Goal: Check status: Check status

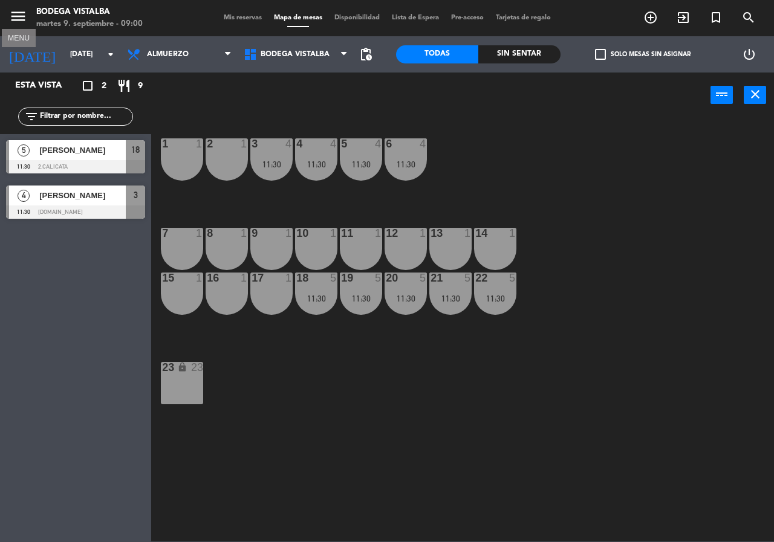
click at [22, 19] on icon "menu" at bounding box center [18, 16] width 18 height 18
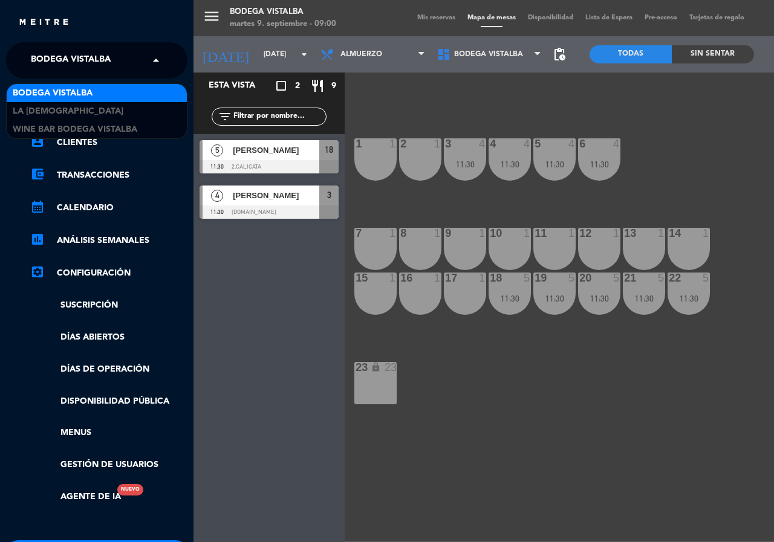
click at [44, 65] on span "BODEGA VISTALBA" at bounding box center [71, 60] width 80 height 25
click at [65, 94] on span "BODEGA VISTALBA" at bounding box center [53, 93] width 80 height 14
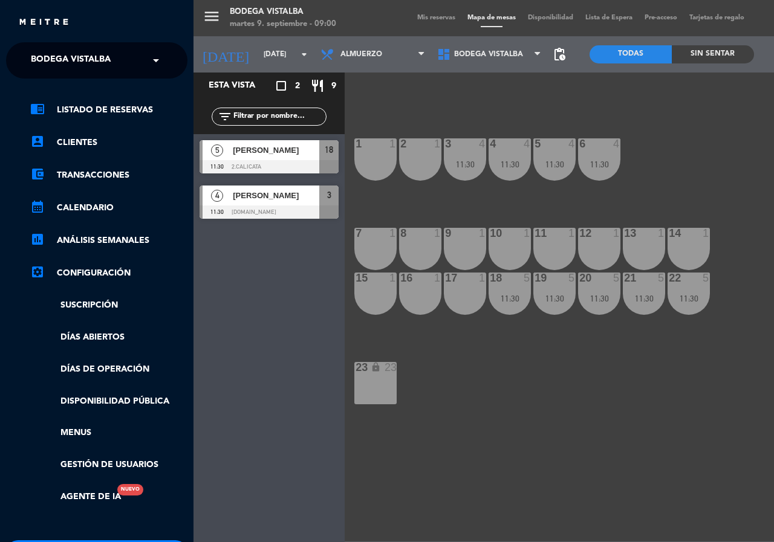
drag, startPoint x: 242, startPoint y: 59, endPoint x: 236, endPoint y: 58, distance: 6.1
click at [242, 59] on div "menu BODEGA VISTALBA [DATE] 9. septiembre - 09:00 Mis reservas Mapa de mesas Di…" at bounding box center [580, 271] width 774 height 542
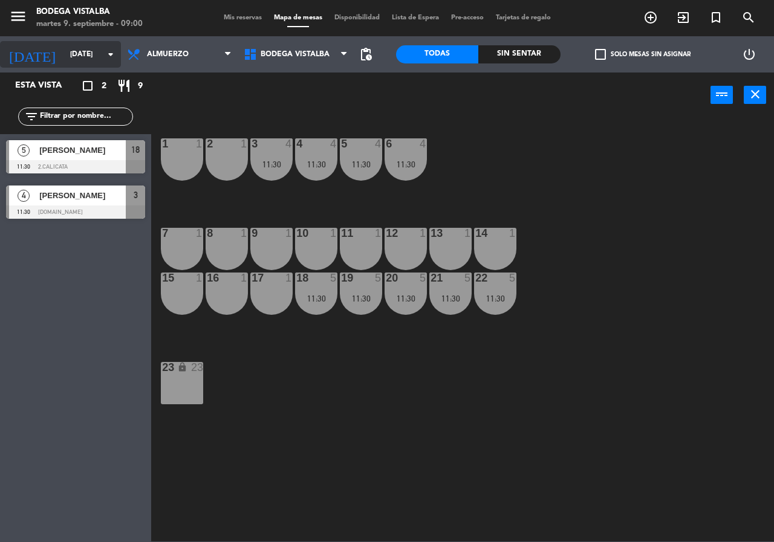
click at [64, 57] on input "[DATE]" at bounding box center [112, 54] width 96 height 21
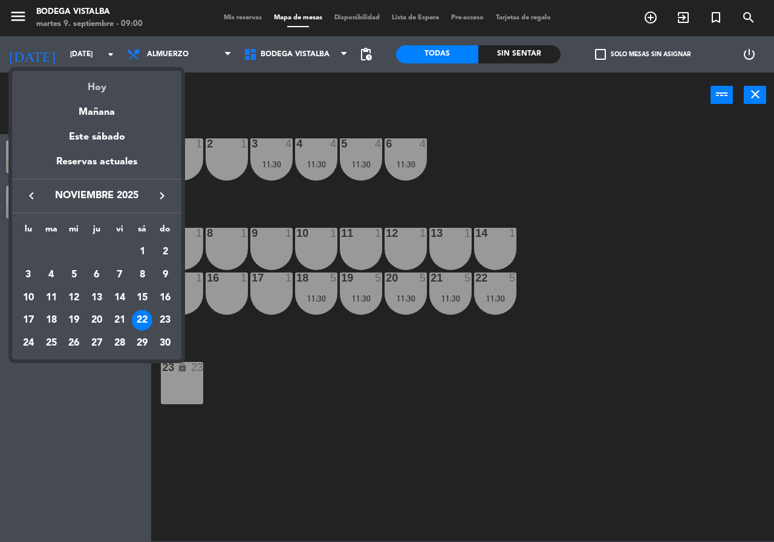
click at [82, 89] on div "Hoy" at bounding box center [96, 83] width 169 height 25
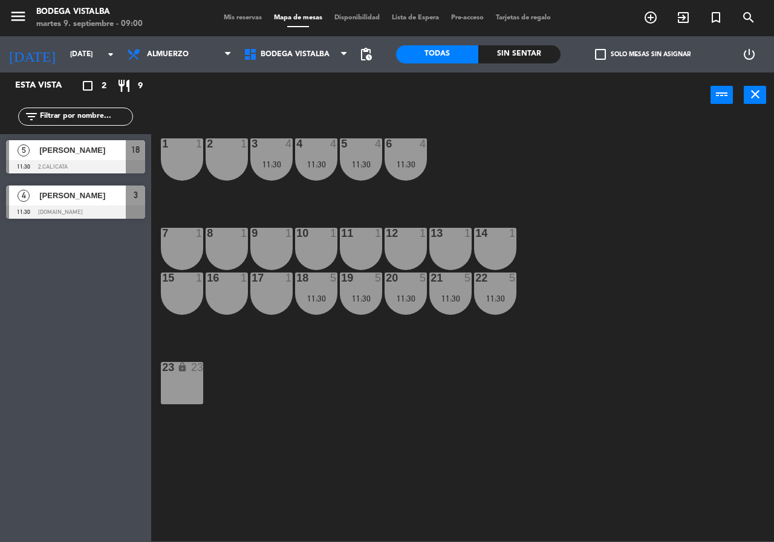
type input "[DATE]"
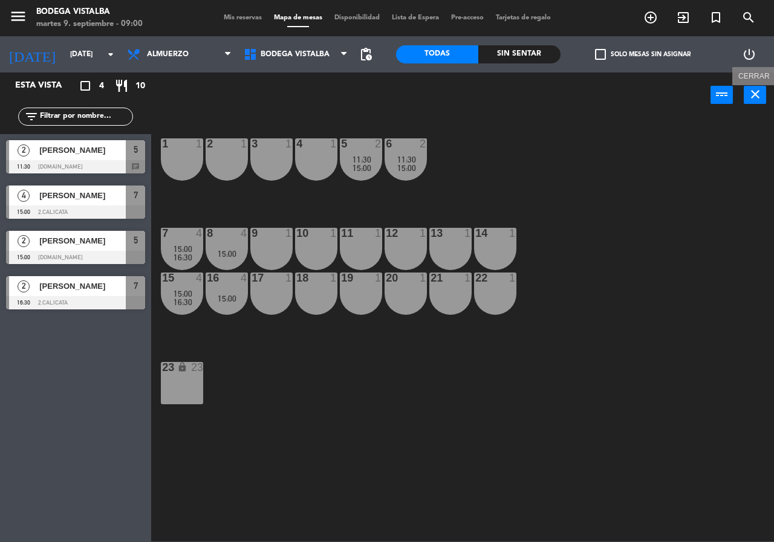
click at [757, 98] on icon "close" at bounding box center [755, 94] width 15 height 15
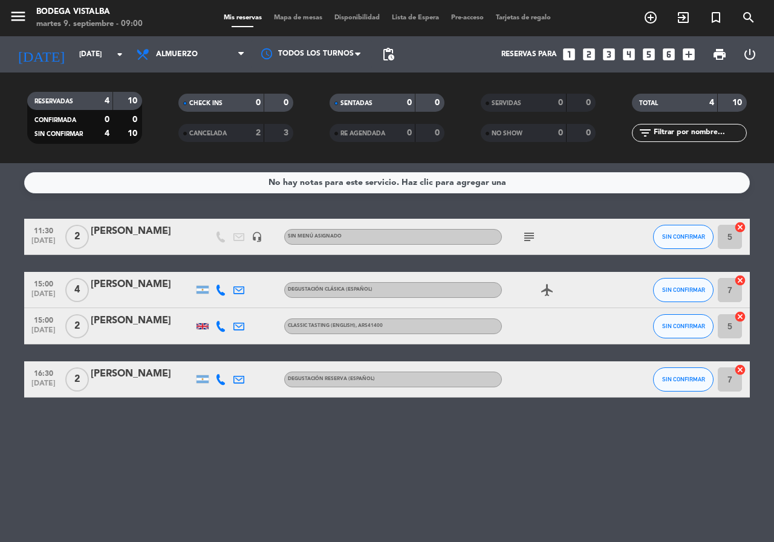
click at [219, 329] on icon at bounding box center [220, 326] width 11 height 11
click at [259, 461] on div "No hay notas para este servicio. Haz clic para agregar una 11:30 [DATE] 2 [PERS…" at bounding box center [387, 352] width 774 height 379
click at [84, 59] on input "[DATE]" at bounding box center [121, 54] width 96 height 21
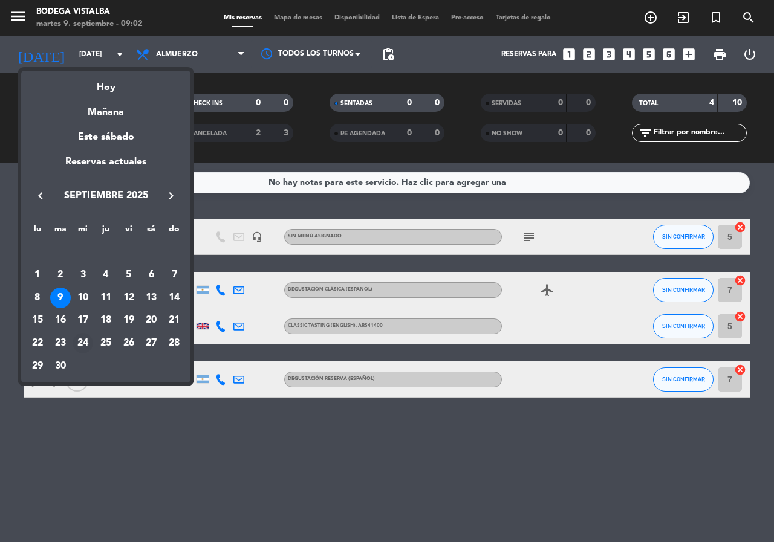
click at [83, 349] on div "24" at bounding box center [83, 343] width 21 height 21
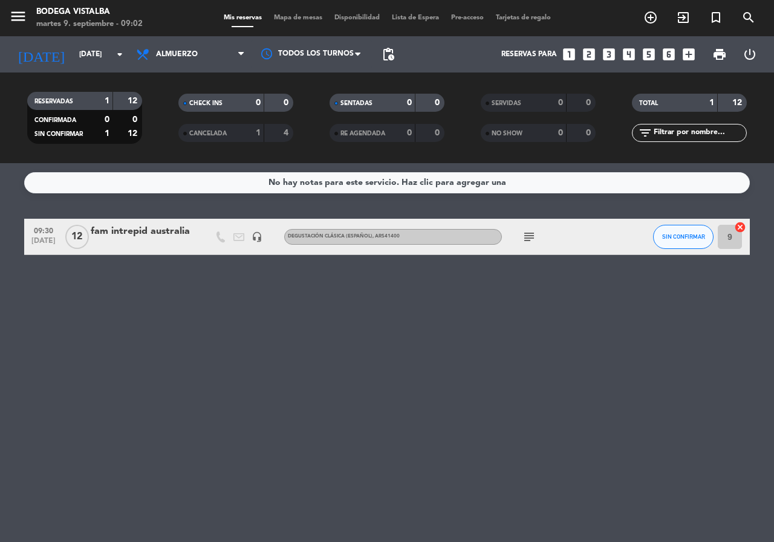
click at [528, 238] on icon "subject" at bounding box center [529, 237] width 15 height 15
click at [535, 354] on div "No hay notas para este servicio. Haz clic para agregar una 09:30 [DATE] fam int…" at bounding box center [387, 352] width 774 height 379
click at [45, 234] on span "09:30" at bounding box center [43, 230] width 30 height 14
click at [530, 234] on icon "subject" at bounding box center [529, 237] width 15 height 15
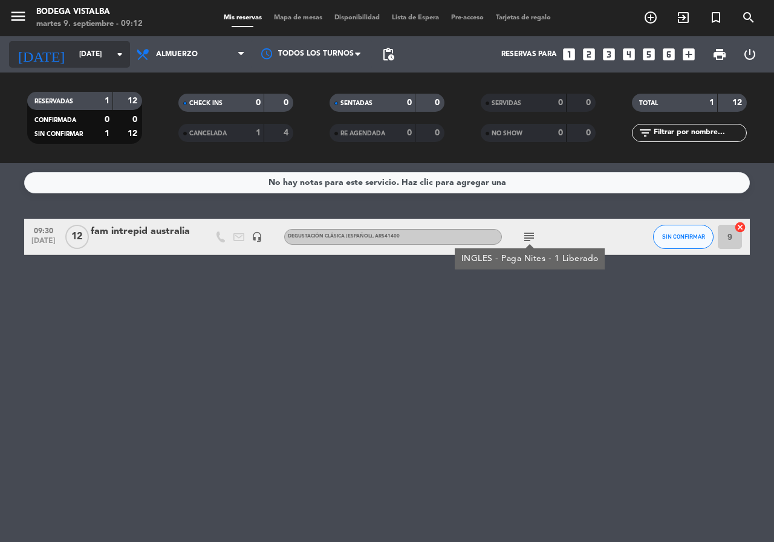
click at [73, 50] on input "[DATE]" at bounding box center [121, 54] width 96 height 21
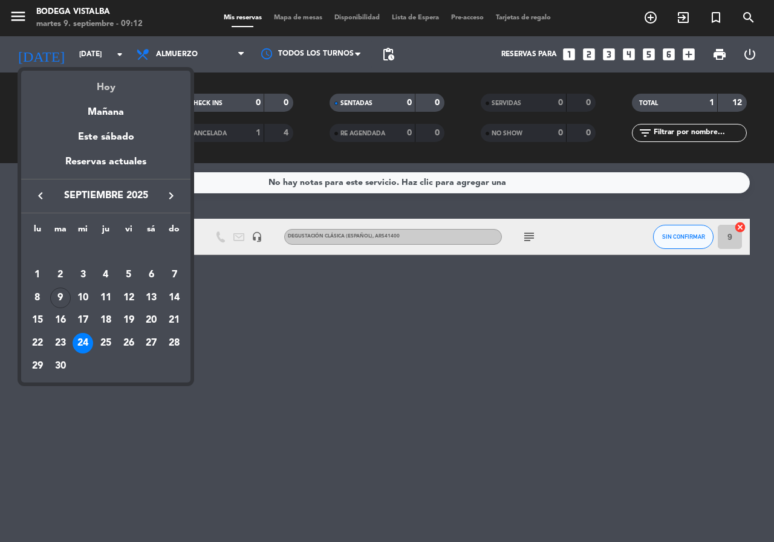
click at [103, 91] on div "Hoy" at bounding box center [105, 83] width 169 height 25
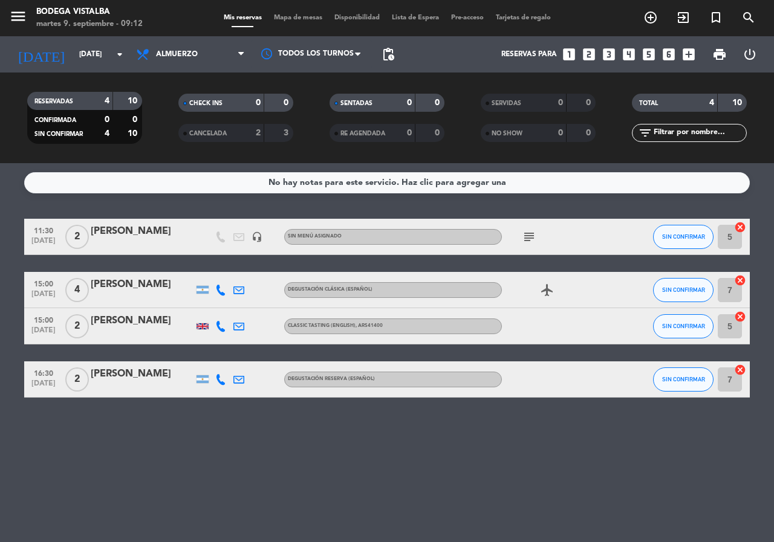
click at [533, 237] on icon "subject" at bounding box center [529, 237] width 15 height 15
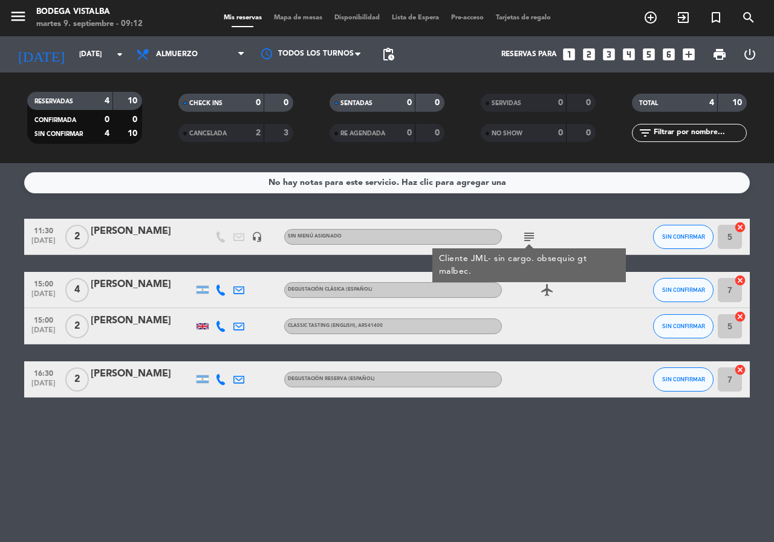
click at [109, 462] on div "No hay notas para este servicio. Haz clic para agregar una 11:30 [DATE] 2 [PERS…" at bounding box center [387, 352] width 774 height 379
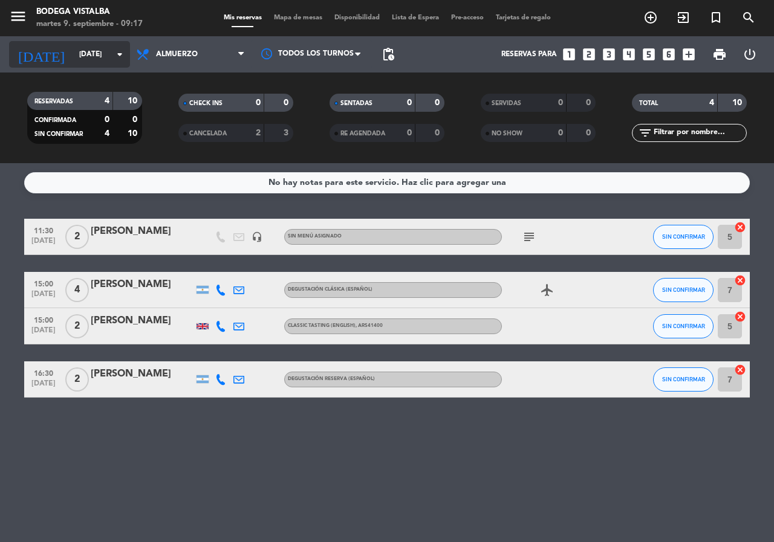
click at [84, 63] on input "[DATE]" at bounding box center [121, 54] width 96 height 21
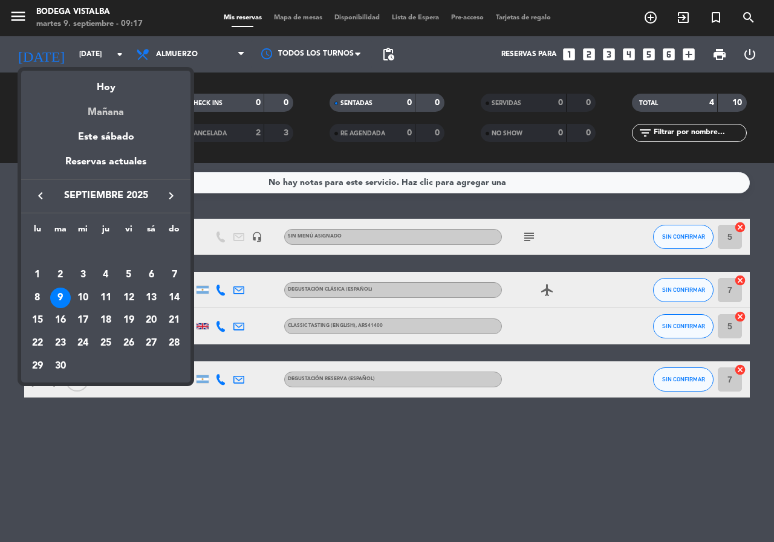
click at [94, 109] on div "Mañana" at bounding box center [105, 108] width 169 height 25
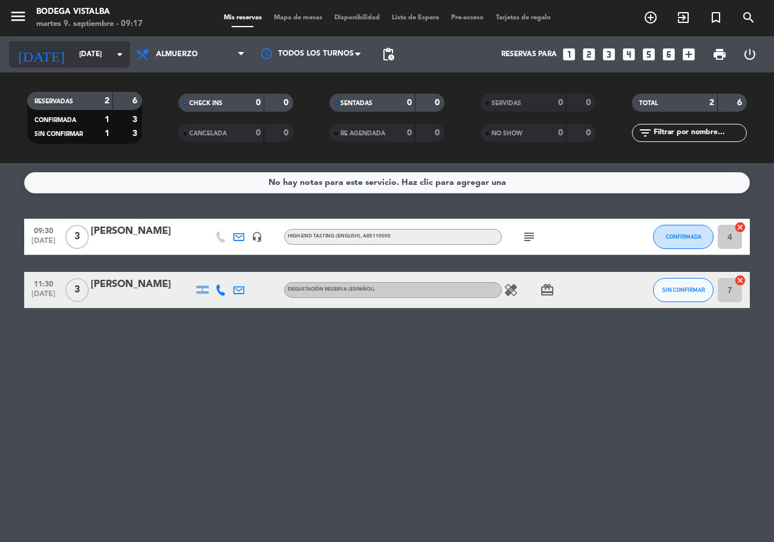
click at [120, 48] on icon "arrow_drop_down" at bounding box center [119, 54] width 15 height 15
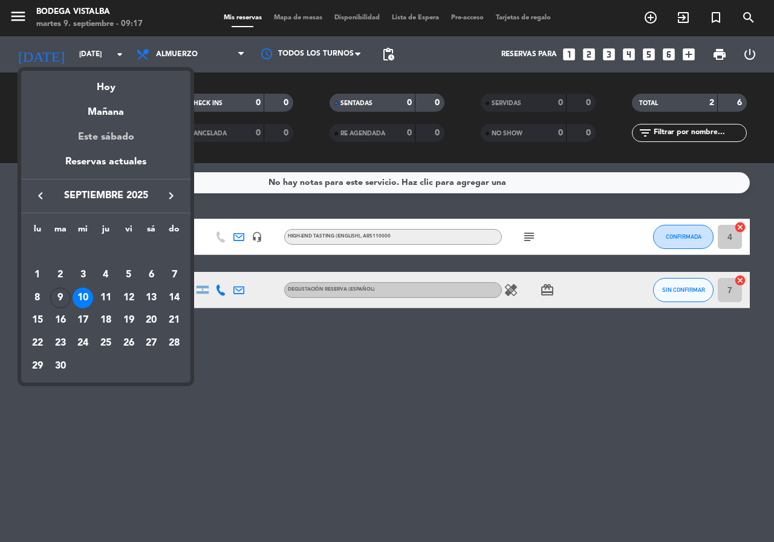
click at [122, 132] on div "Este sábado" at bounding box center [105, 137] width 169 height 34
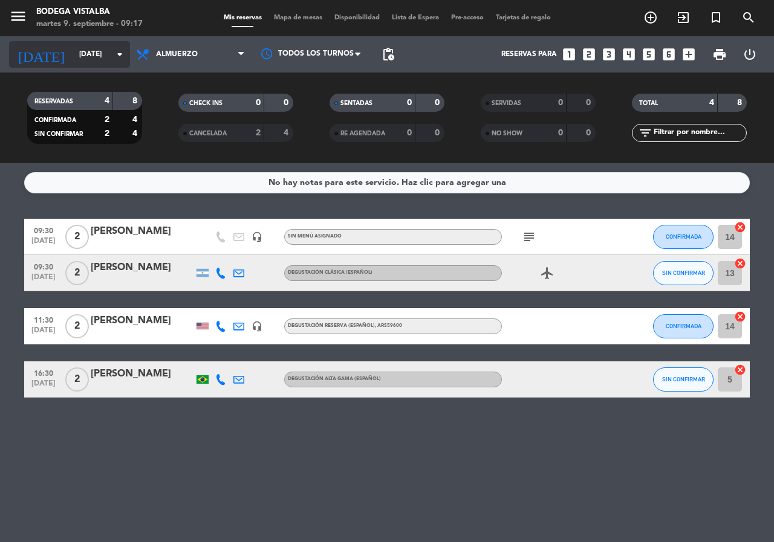
click at [116, 52] on icon "arrow_drop_down" at bounding box center [119, 54] width 15 height 15
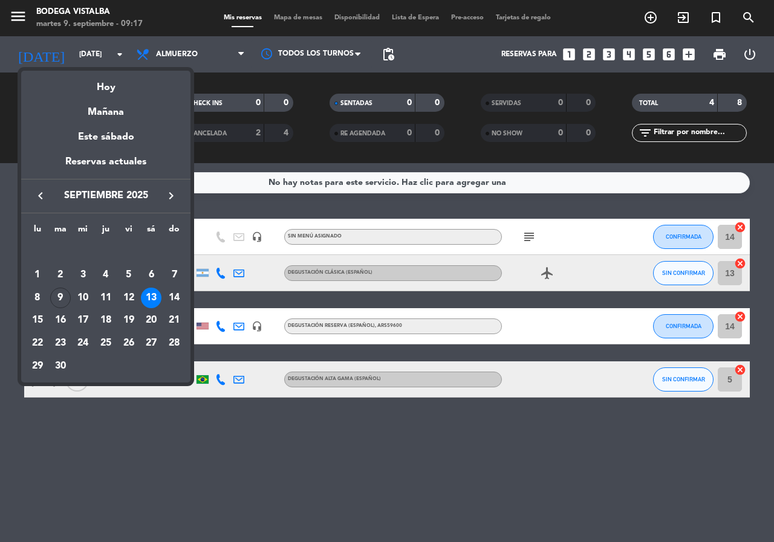
click at [131, 294] on div "12" at bounding box center [128, 298] width 21 height 21
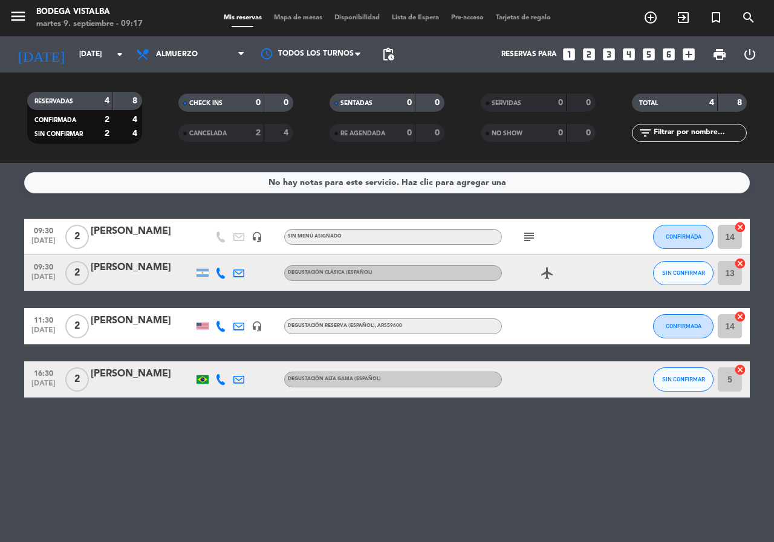
type input "[DATE]"
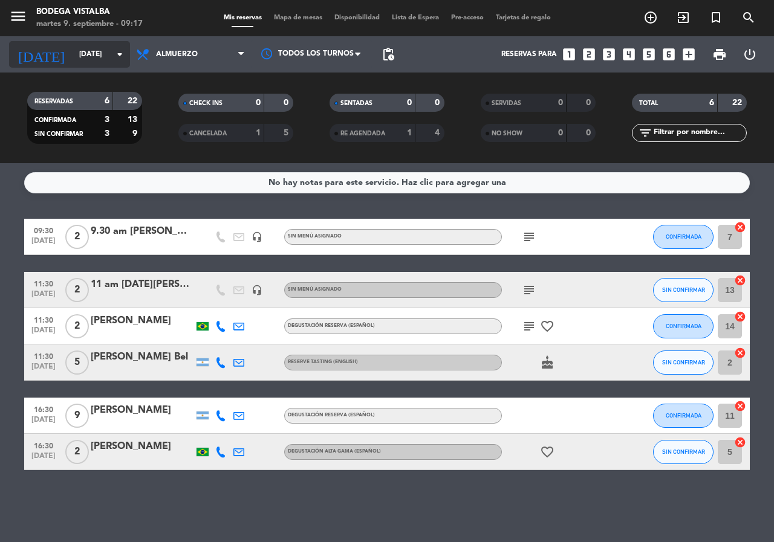
click at [105, 54] on input "[DATE]" at bounding box center [121, 54] width 96 height 21
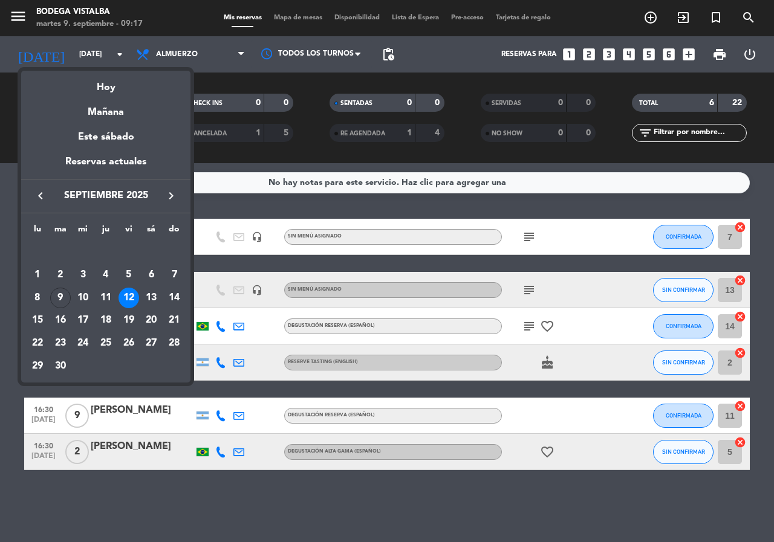
click at [128, 291] on div "12" at bounding box center [128, 298] width 21 height 21
